Goal: Transaction & Acquisition: Obtain resource

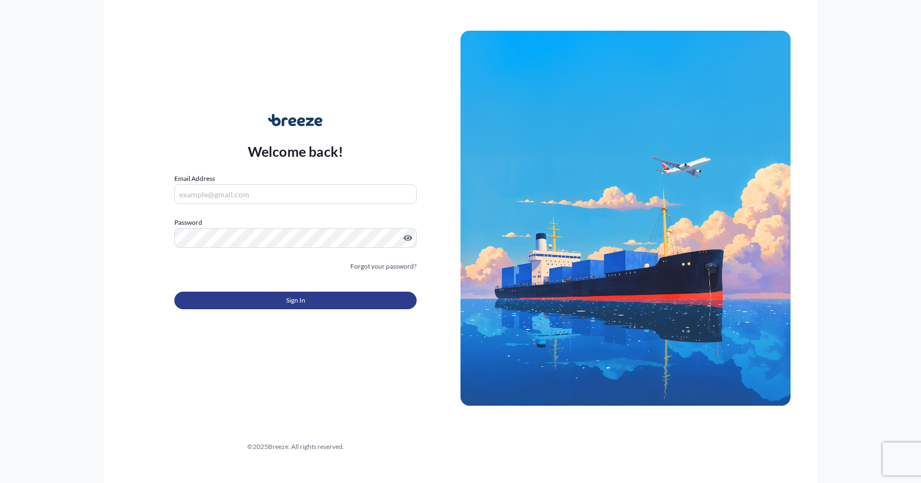
type input "[EMAIL_ADDRESS][DOMAIN_NAME]"
click at [297, 304] on span "Sign In" at bounding box center [295, 300] width 19 height 11
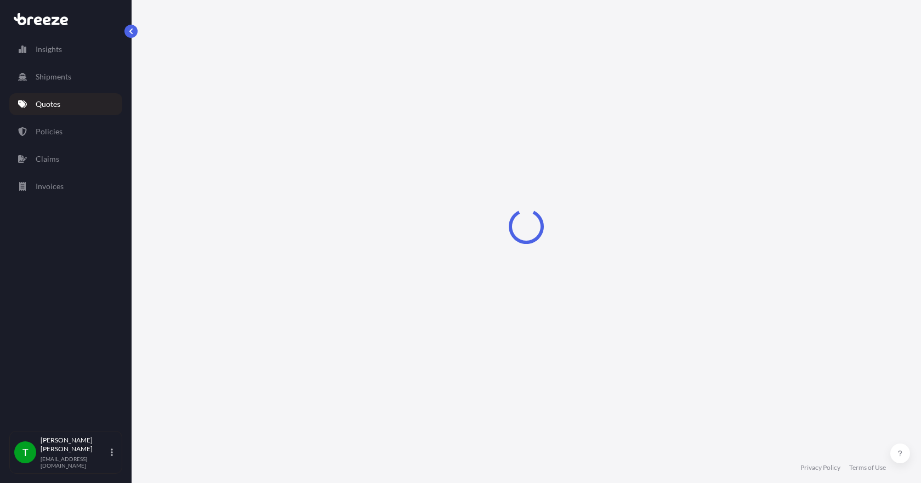
select select "Sea"
select select "1"
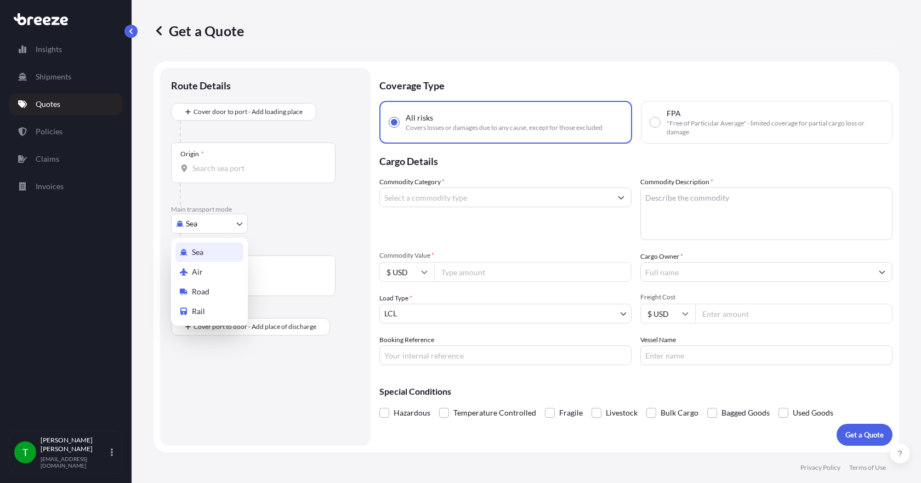
click at [223, 229] on body "Insights Shipments Quotes Policies Claims Invoices T [PERSON_NAME] [EMAIL_ADDRE…" at bounding box center [460, 241] width 921 height 483
click at [212, 290] on div "Road" at bounding box center [209, 292] width 68 height 20
select select "Road"
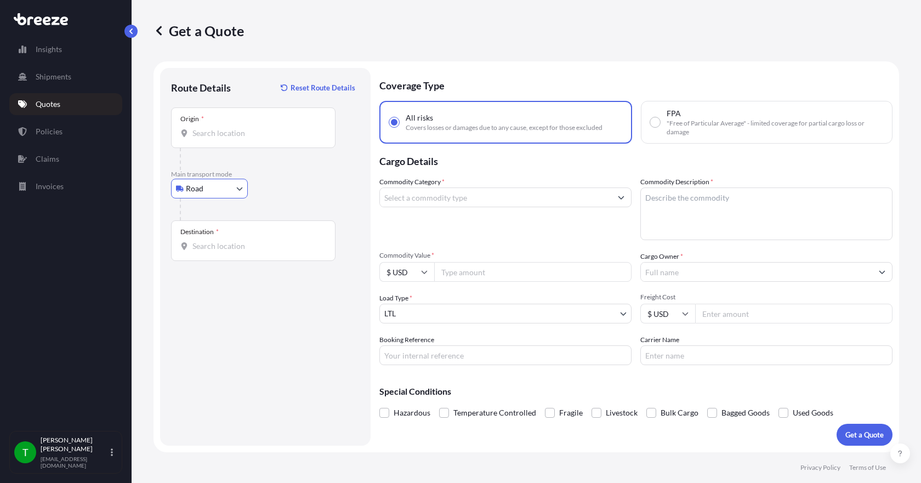
click at [209, 133] on input "Origin *" at bounding box center [256, 133] width 129 height 11
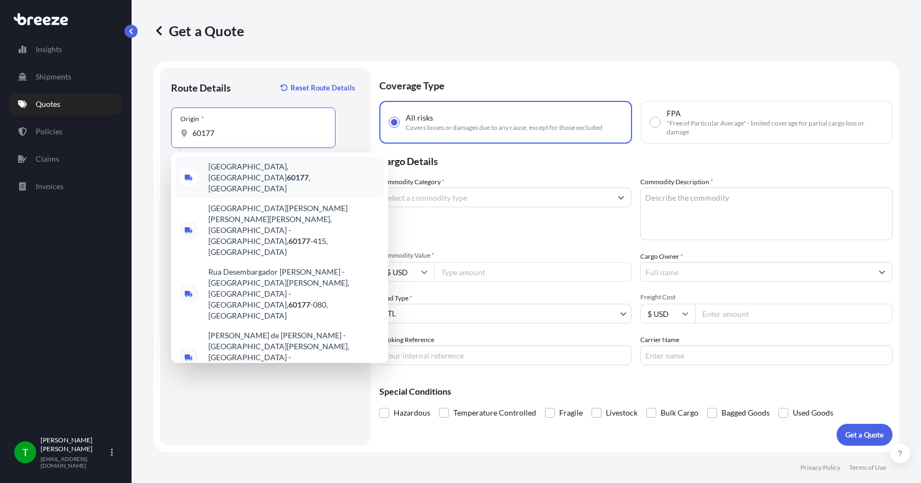
click at [219, 168] on span "[GEOGRAPHIC_DATA] , [GEOGRAPHIC_DATA]" at bounding box center [293, 177] width 171 height 33
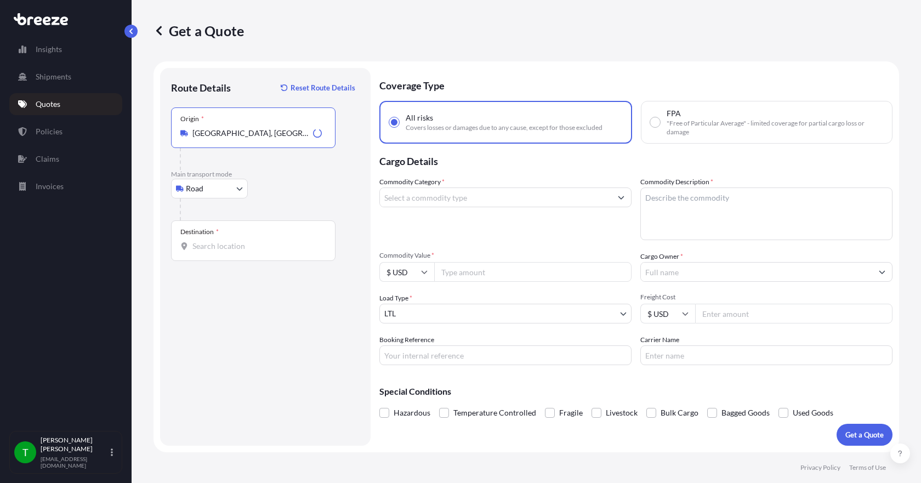
type input "[GEOGRAPHIC_DATA], [GEOGRAPHIC_DATA]"
click at [208, 239] on div "Destination *" at bounding box center [253, 240] width 164 height 41
click at [208, 241] on input "Destination *" at bounding box center [256, 246] width 129 height 11
click at [195, 250] on input "Destination *" at bounding box center [256, 246] width 129 height 11
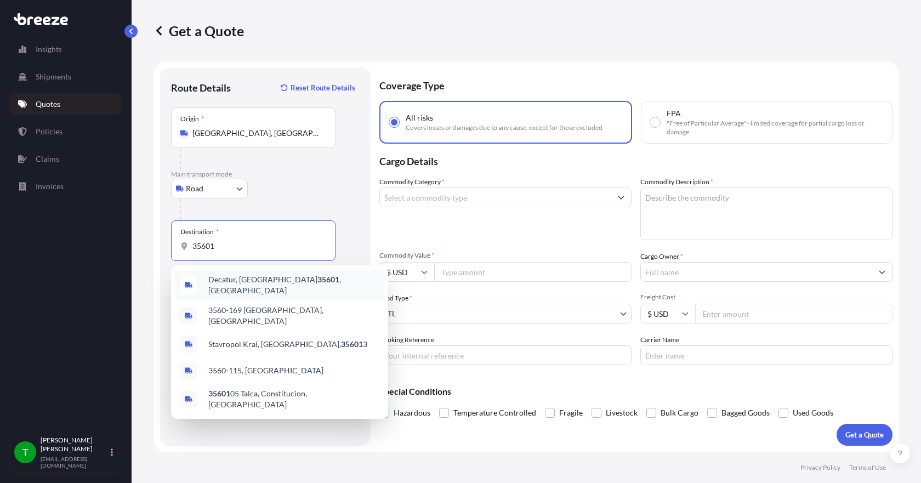
click at [228, 288] on span "[GEOGRAPHIC_DATA]" at bounding box center [293, 285] width 171 height 22
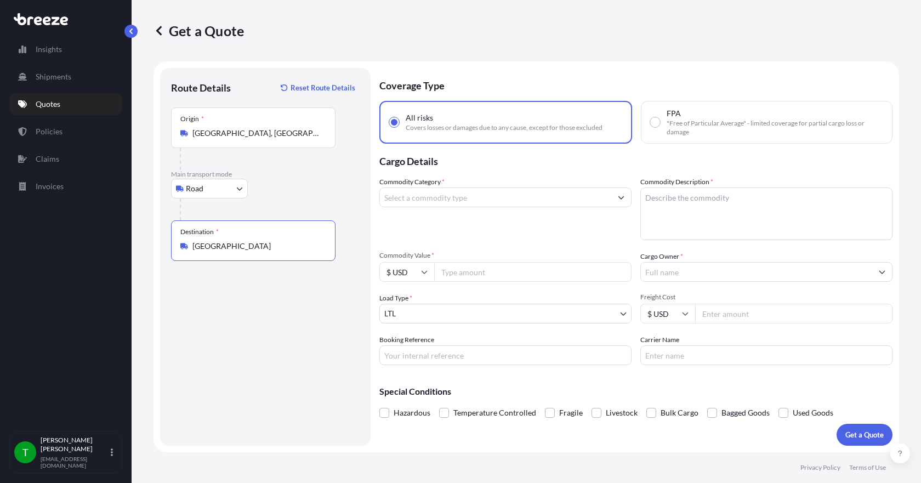
type input "[GEOGRAPHIC_DATA]"
click at [420, 203] on input "Commodity Category *" at bounding box center [495, 198] width 231 height 20
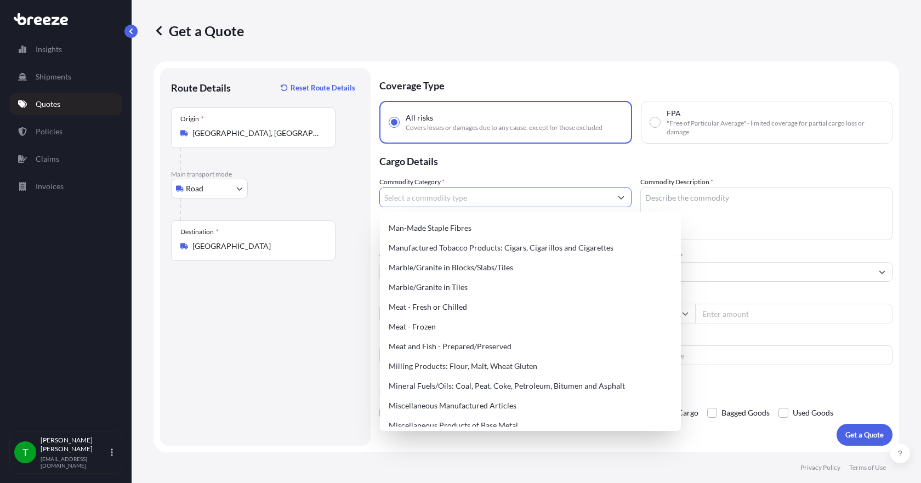
scroll to position [1426, 0]
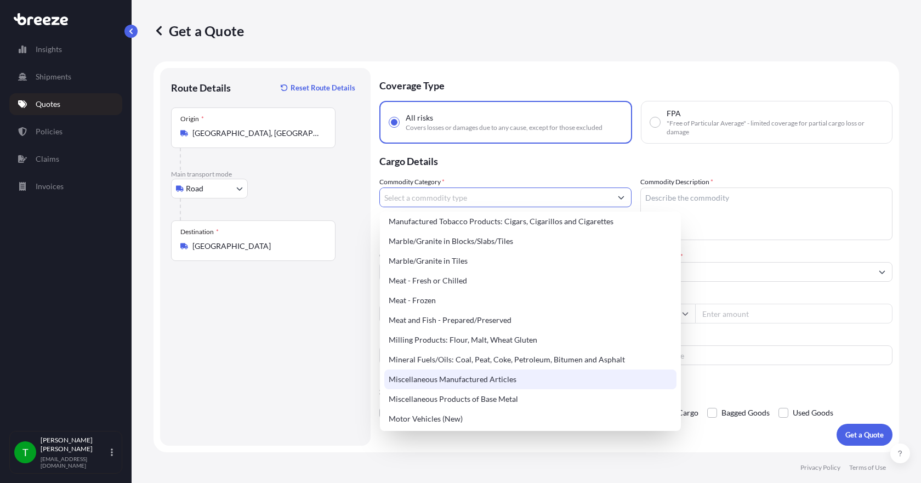
click at [459, 382] on div "Miscellaneous Manufactured Articles" at bounding box center [530, 380] width 292 height 20
type input "Miscellaneous Manufactured Articles"
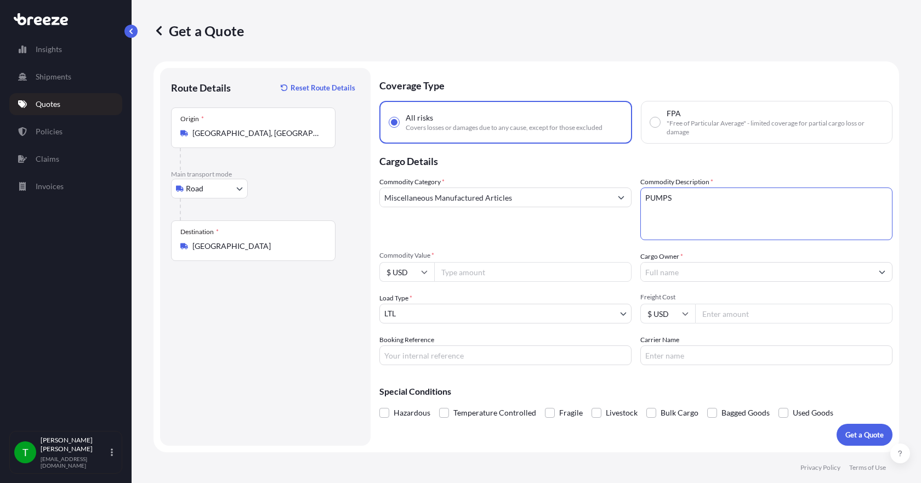
type textarea "PUMPS"
type input "3600.80"
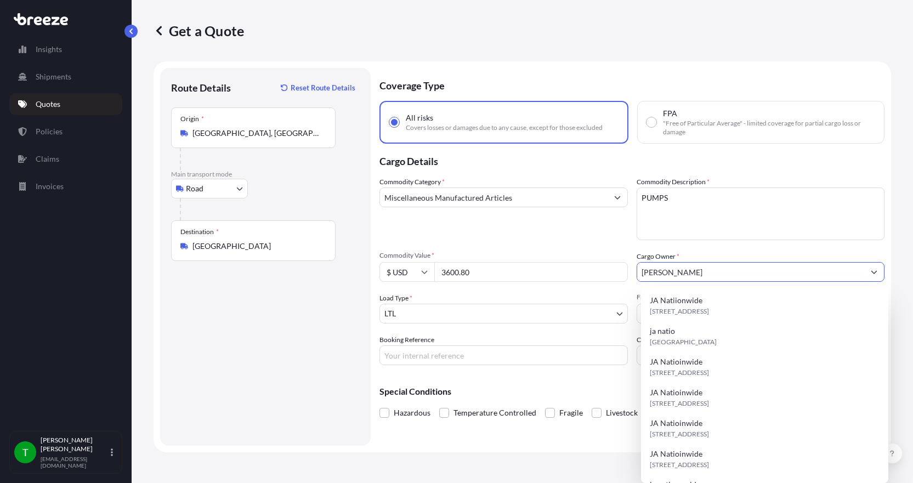
type input "J"
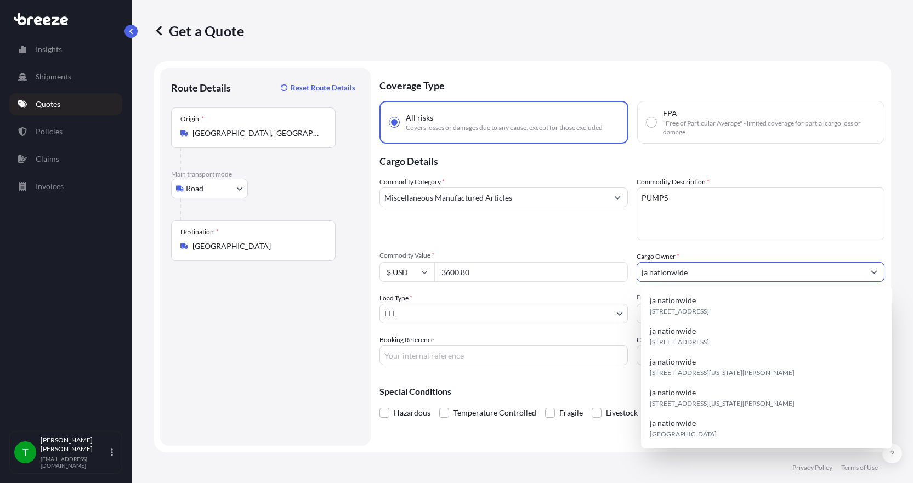
type input "ja nationwide"
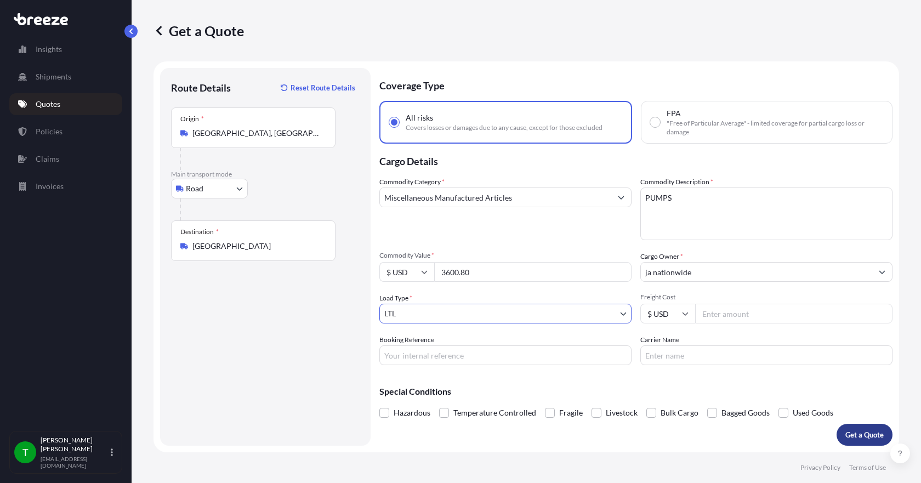
click at [849, 436] on p "Get a Quote" at bounding box center [865, 434] width 38 height 11
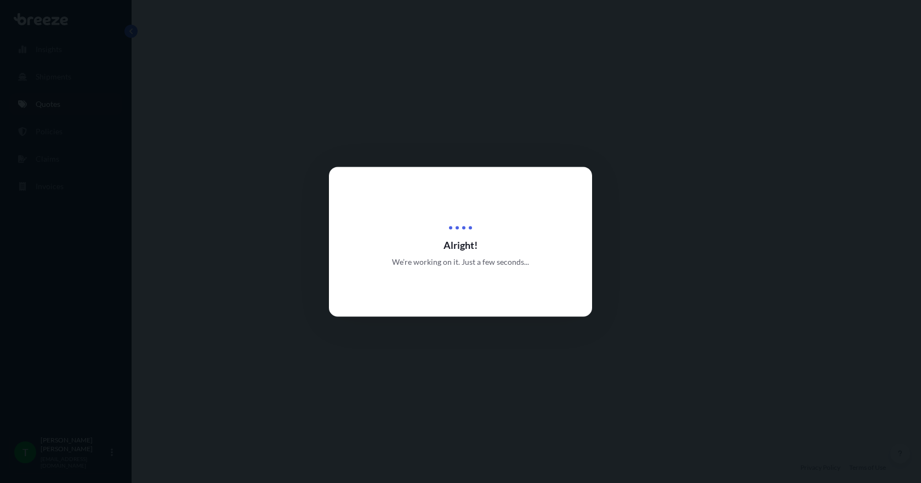
select select "Road"
select select "1"
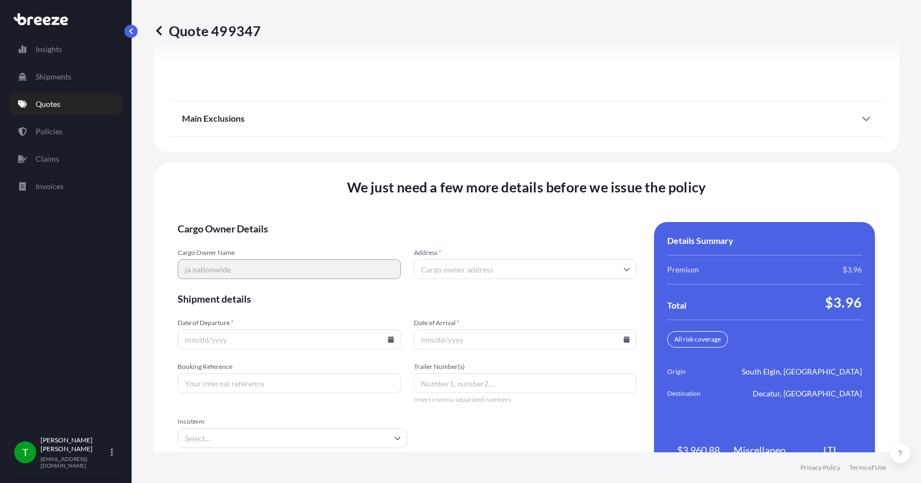
scroll to position [1436, 0]
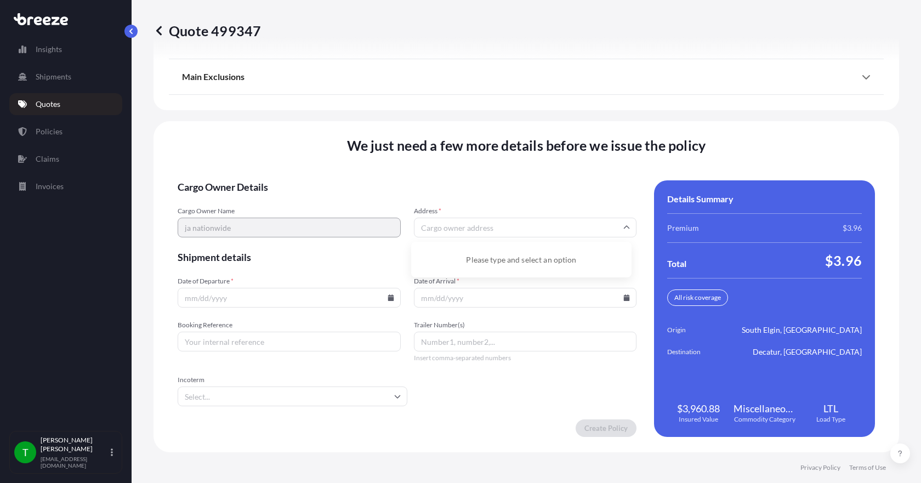
click at [434, 229] on input "Address *" at bounding box center [525, 228] width 223 height 20
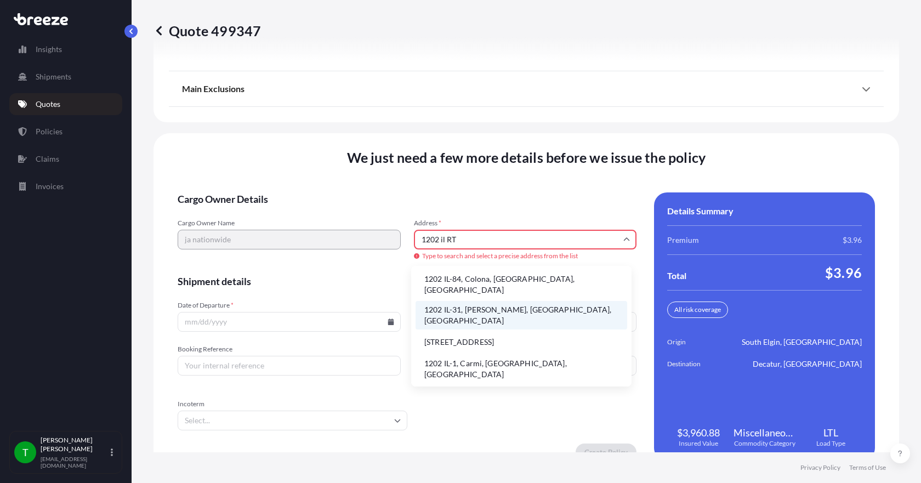
click at [514, 302] on li "1202 IL-31, [PERSON_NAME], [GEOGRAPHIC_DATA], [GEOGRAPHIC_DATA]" at bounding box center [522, 315] width 212 height 29
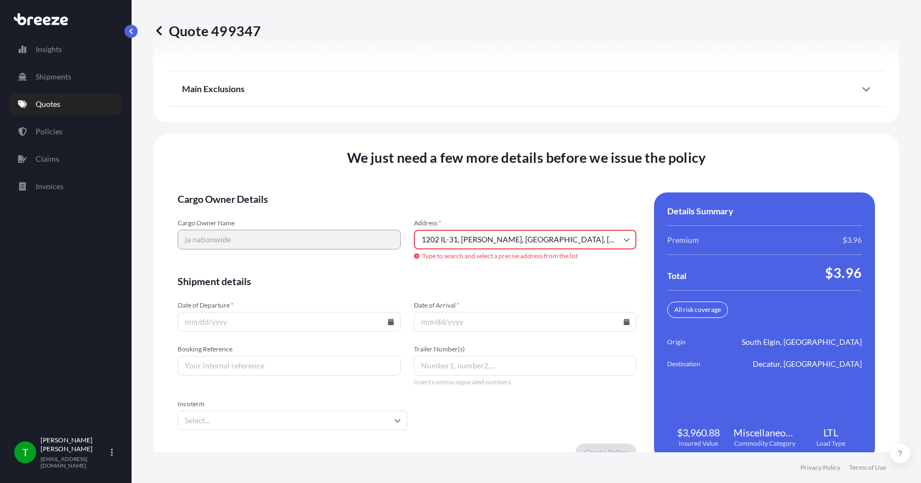
type input "[STREET_ADDRESS][PERSON_NAME]"
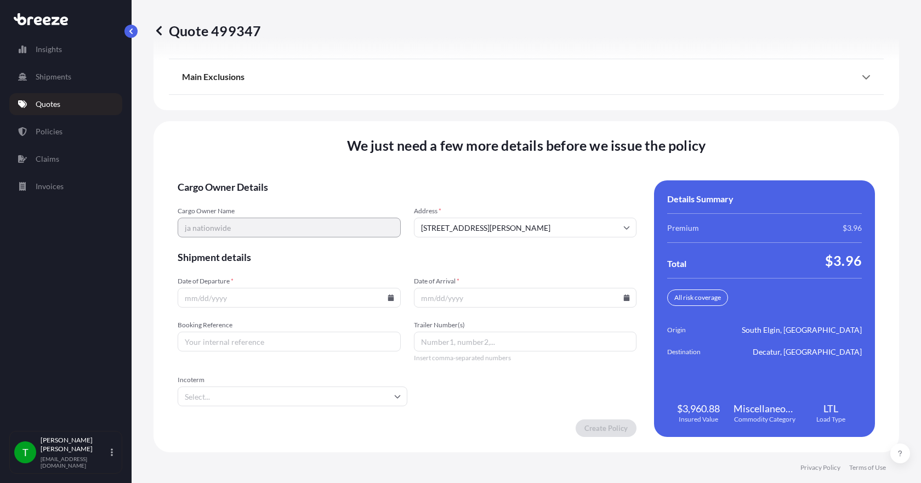
click at [388, 298] on icon at bounding box center [391, 297] width 6 height 7
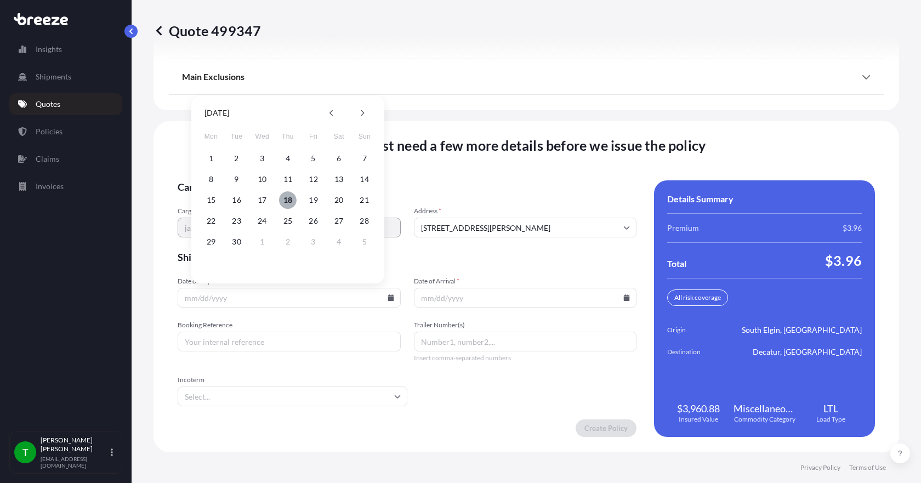
click at [288, 197] on button "18" at bounding box center [288, 200] width 18 height 18
type input "[DATE]"
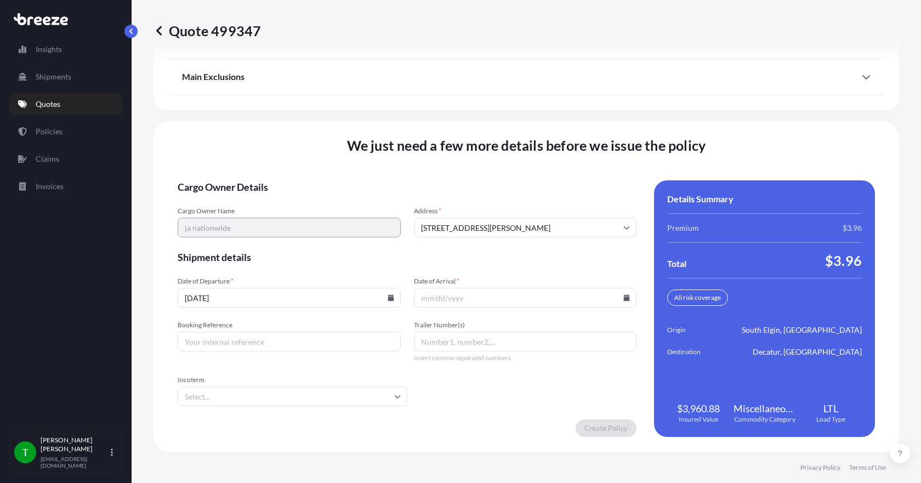
click at [623, 294] on input "Date of Arrival *" at bounding box center [525, 298] width 223 height 20
click at [623, 297] on icon at bounding box center [626, 297] width 7 height 7
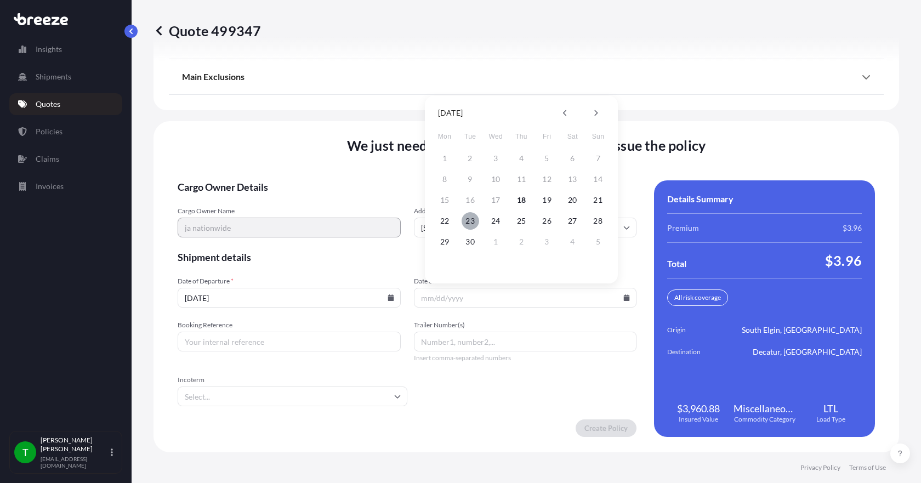
click at [472, 222] on button "23" at bounding box center [471, 221] width 18 height 18
type input "[DATE]"
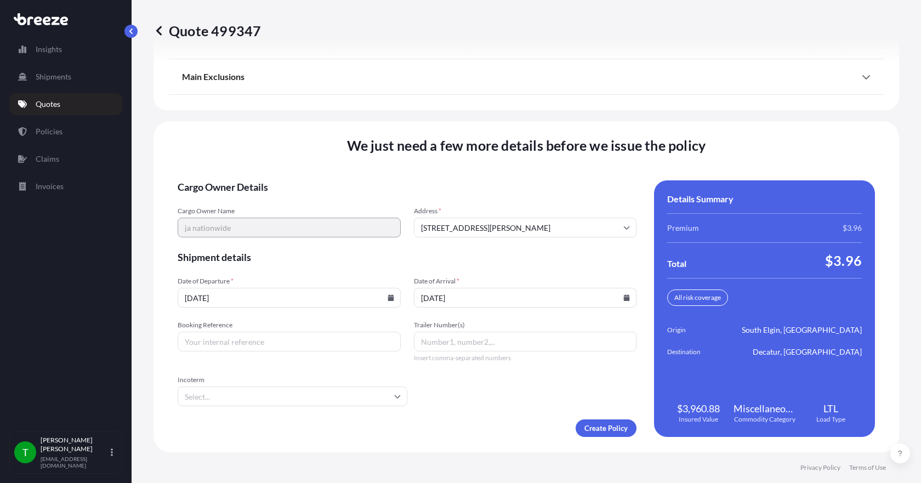
click at [281, 339] on input "Booking Reference" at bounding box center [289, 342] width 223 height 20
type input "349735"
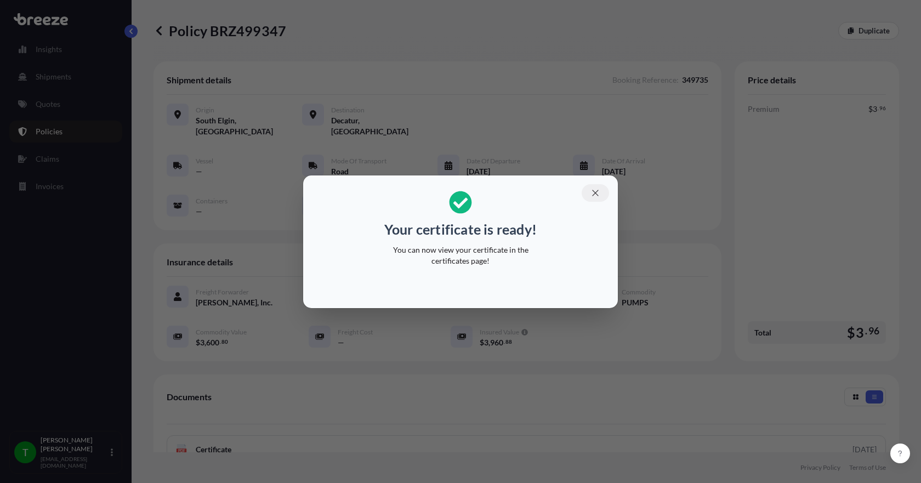
click at [598, 190] on icon "button" at bounding box center [596, 193] width 10 height 10
